Goal: Transaction & Acquisition: Purchase product/service

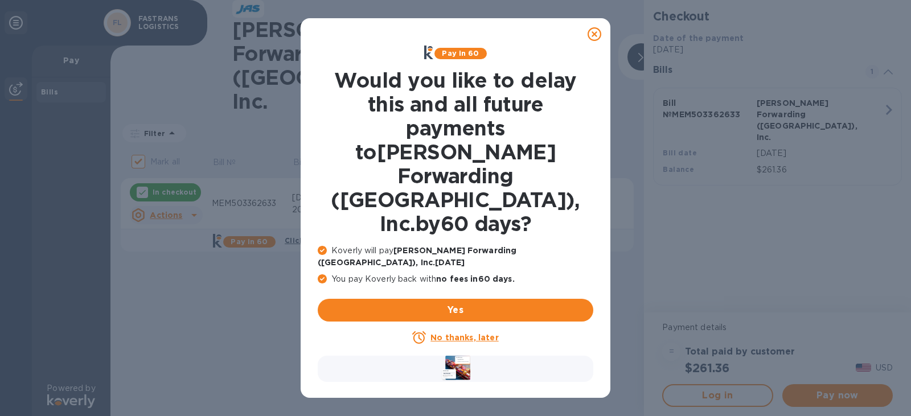
click at [472, 333] on u "No thanks, later" at bounding box center [465, 337] width 68 height 9
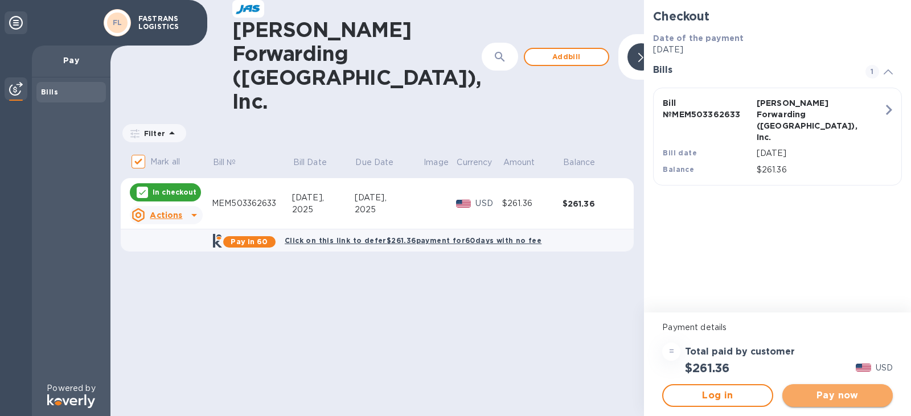
click at [848, 402] on span "Pay now" at bounding box center [838, 396] width 92 height 14
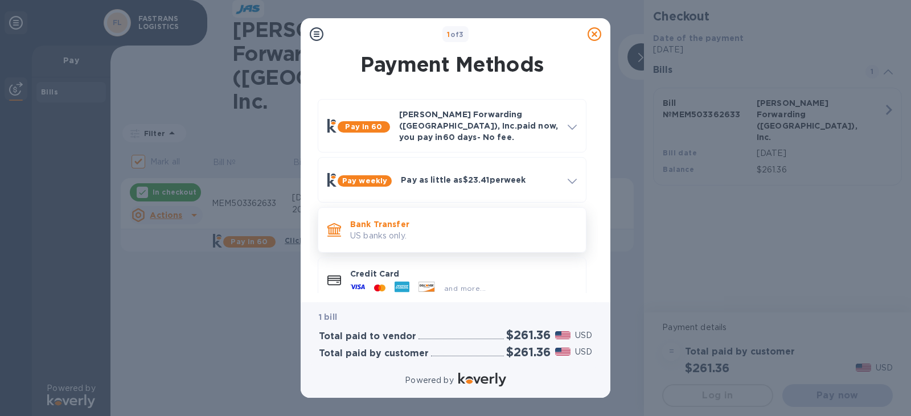
click at [391, 219] on p "Bank Transfer" at bounding box center [463, 224] width 227 height 11
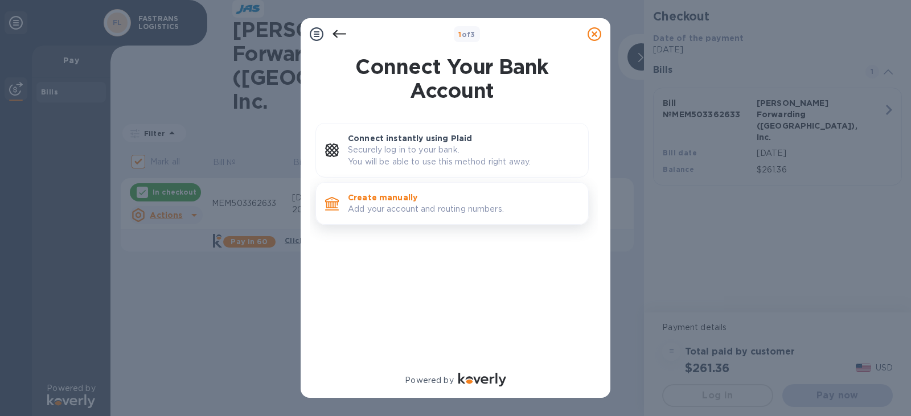
click at [391, 206] on p "Add your account and routing numbers." at bounding box center [463, 209] width 231 height 12
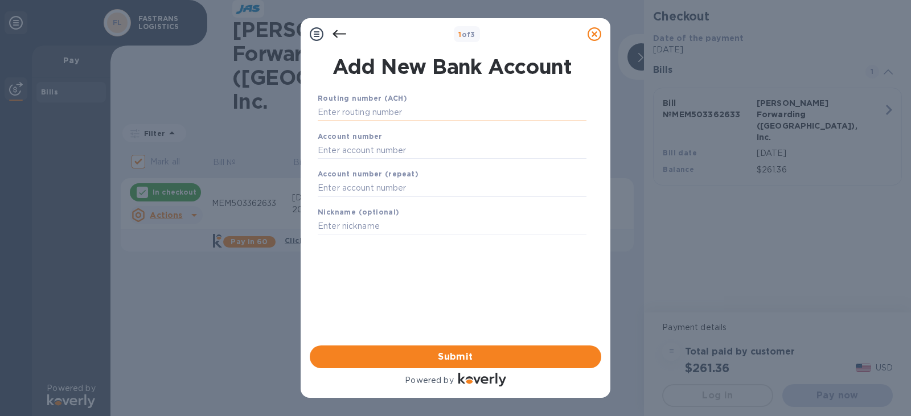
click at [377, 117] on input "text" at bounding box center [452, 112] width 269 height 17
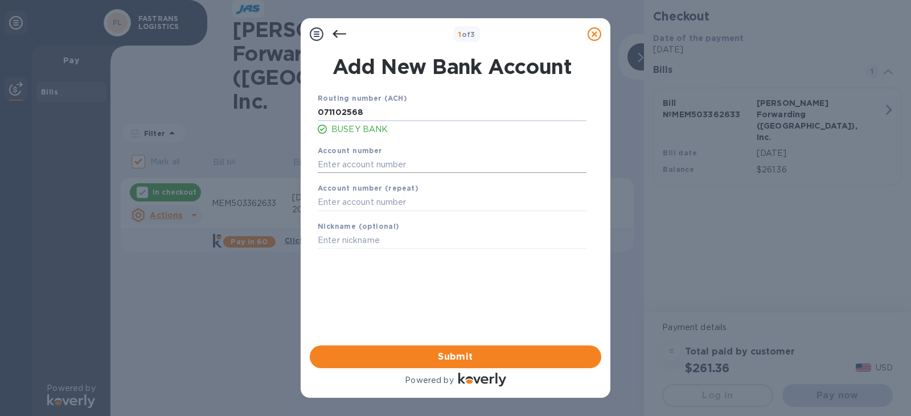
type input "071102568"
click at [365, 163] on input "text" at bounding box center [452, 164] width 269 height 17
type input "0067018352"
click at [347, 203] on input "text" at bounding box center [452, 202] width 269 height 17
type input "0067018352"
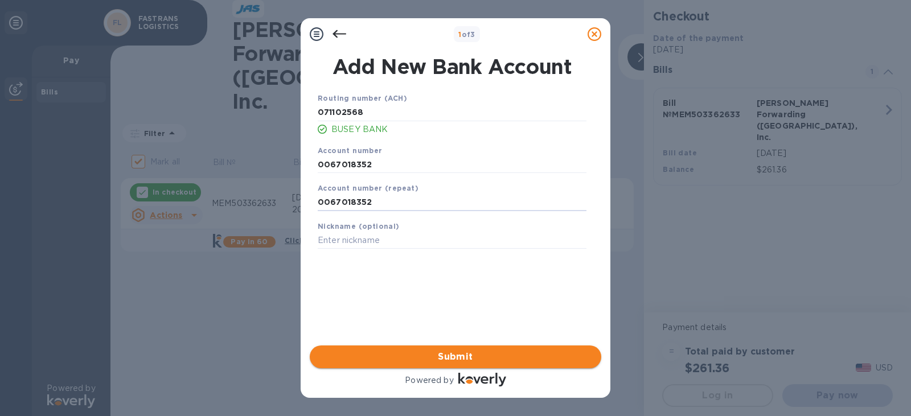
click at [445, 357] on span "Submit" at bounding box center [455, 357] width 273 height 14
